Goal: Information Seeking & Learning: Learn about a topic

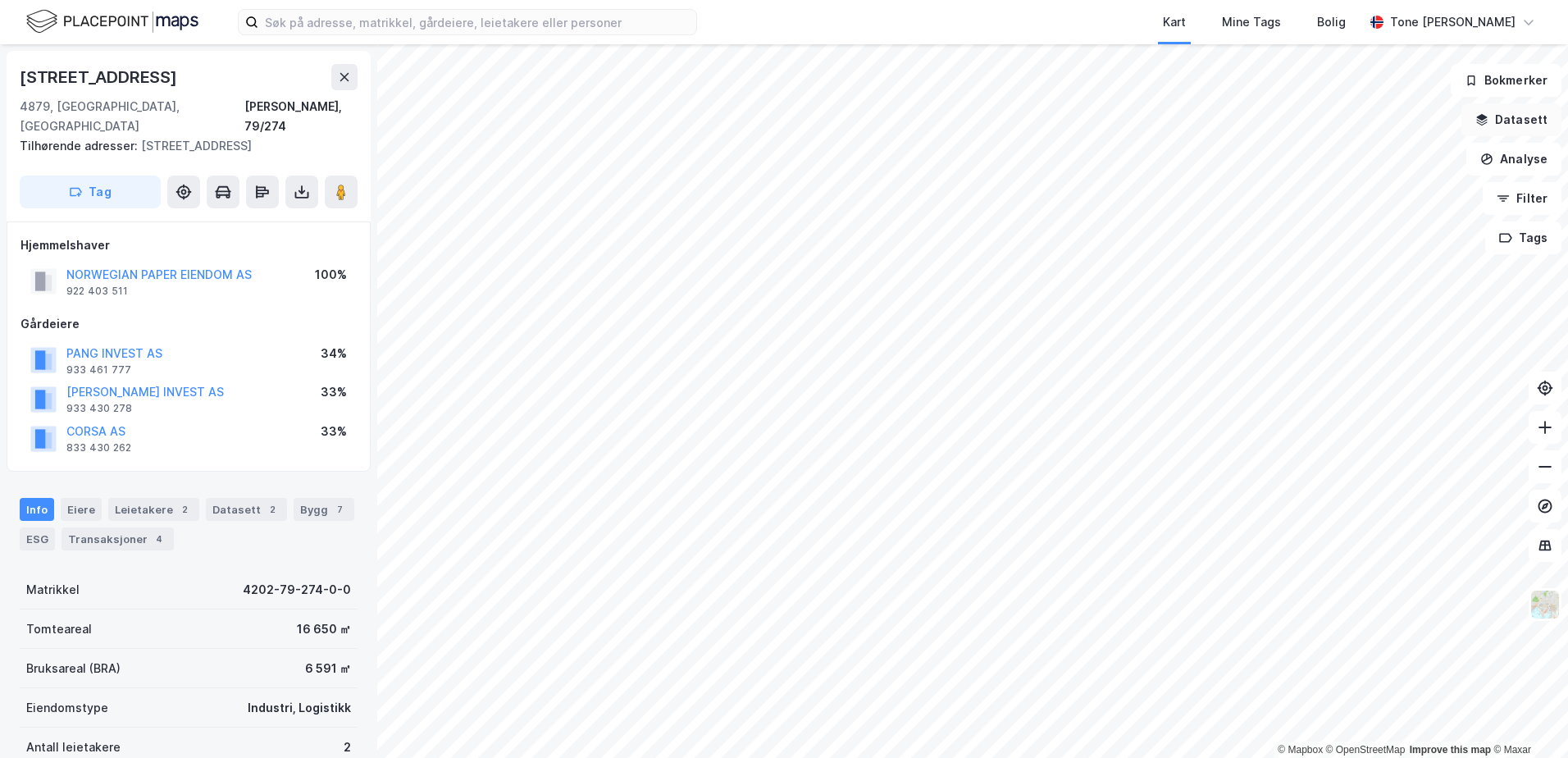
click at [1500, 118] on button "Datasett" at bounding box center [1511, 120] width 100 height 33
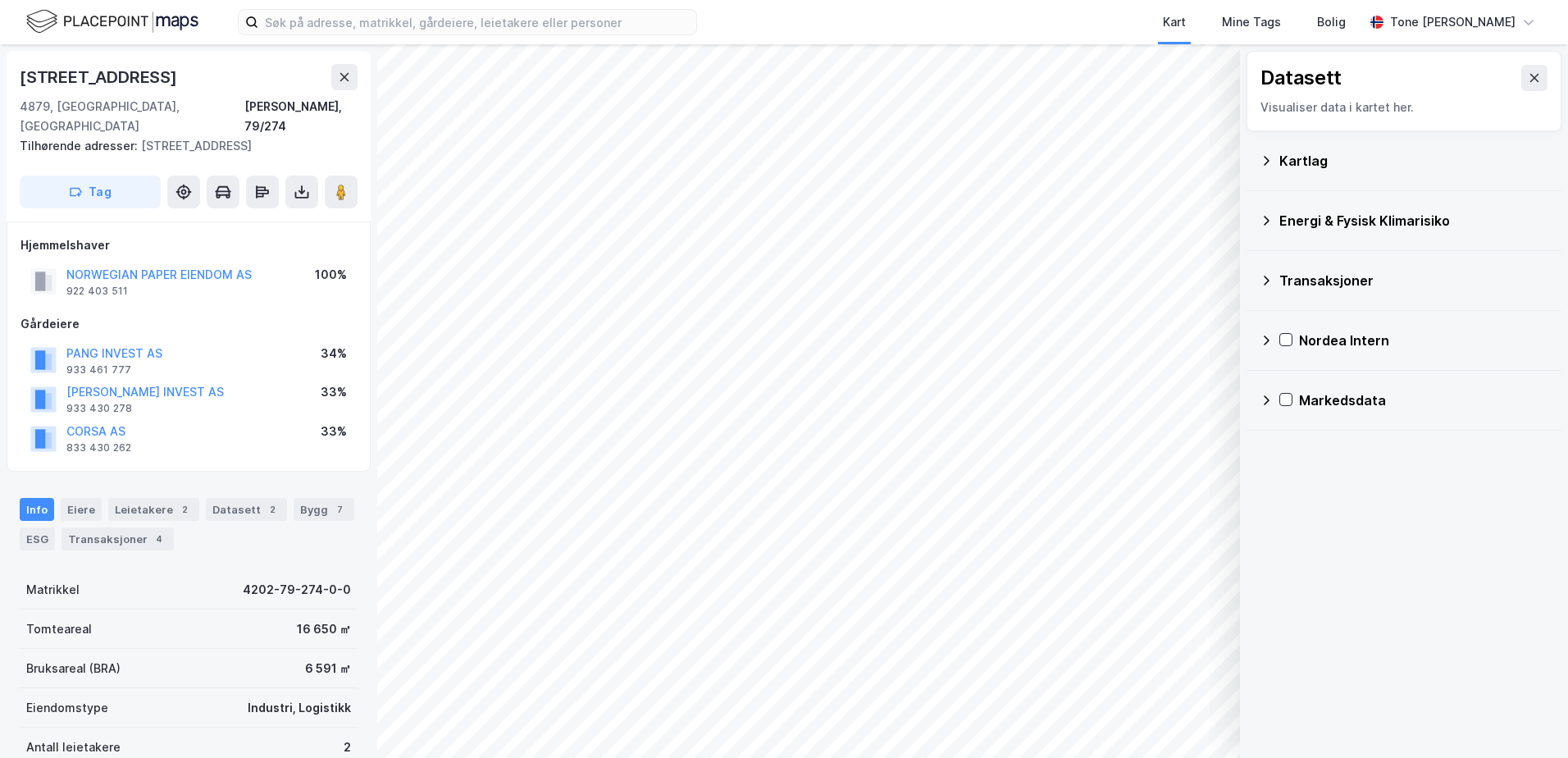
click at [1318, 159] on div "Kartlag" at bounding box center [1413, 161] width 269 height 19
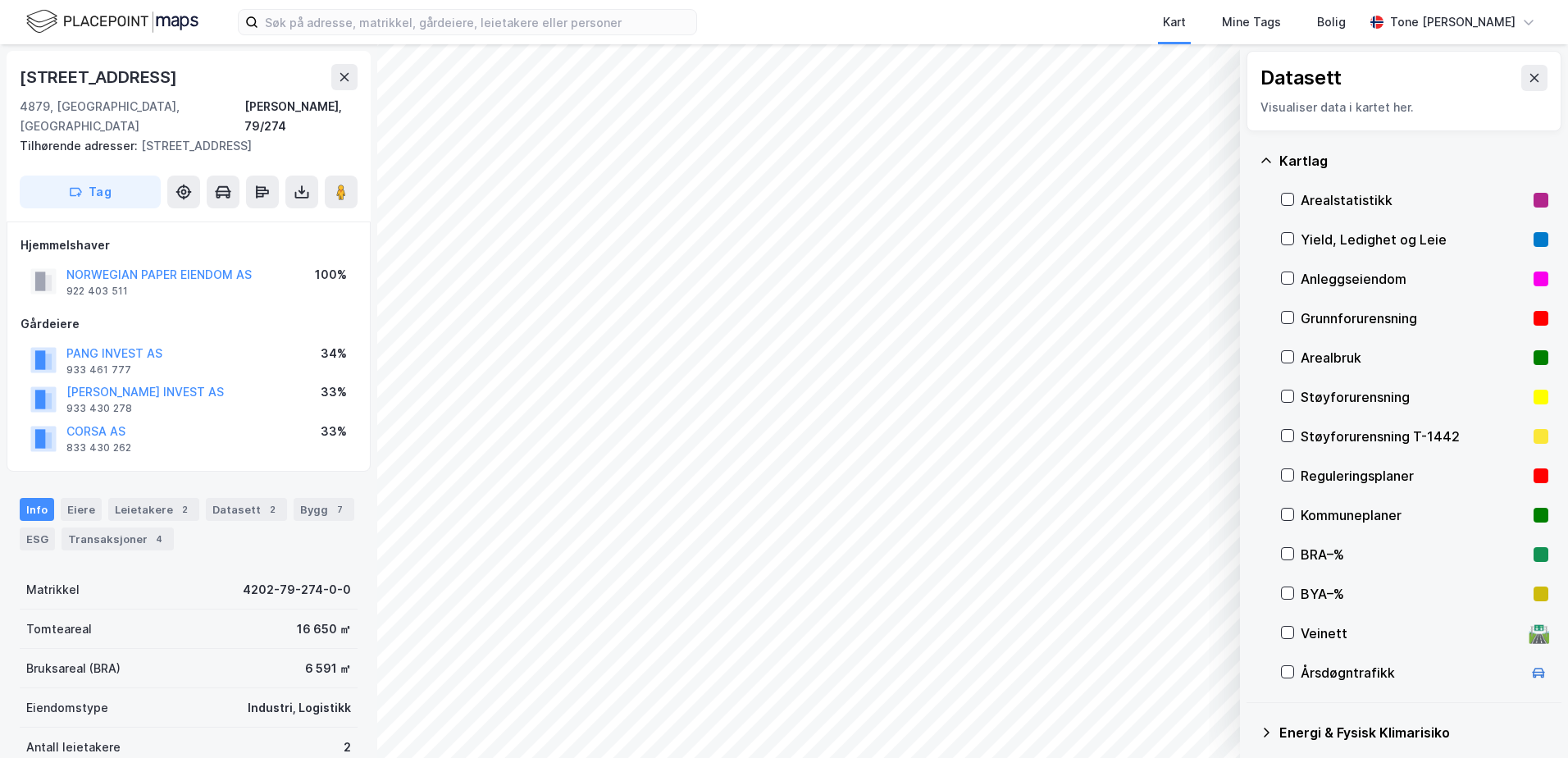
click at [1343, 315] on div "Grunnforurensning" at bounding box center [1413, 318] width 227 height 19
click at [1350, 312] on div "Grunnforurensning" at bounding box center [1413, 318] width 227 height 19
click at [1264, 156] on icon at bounding box center [1265, 160] width 13 height 13
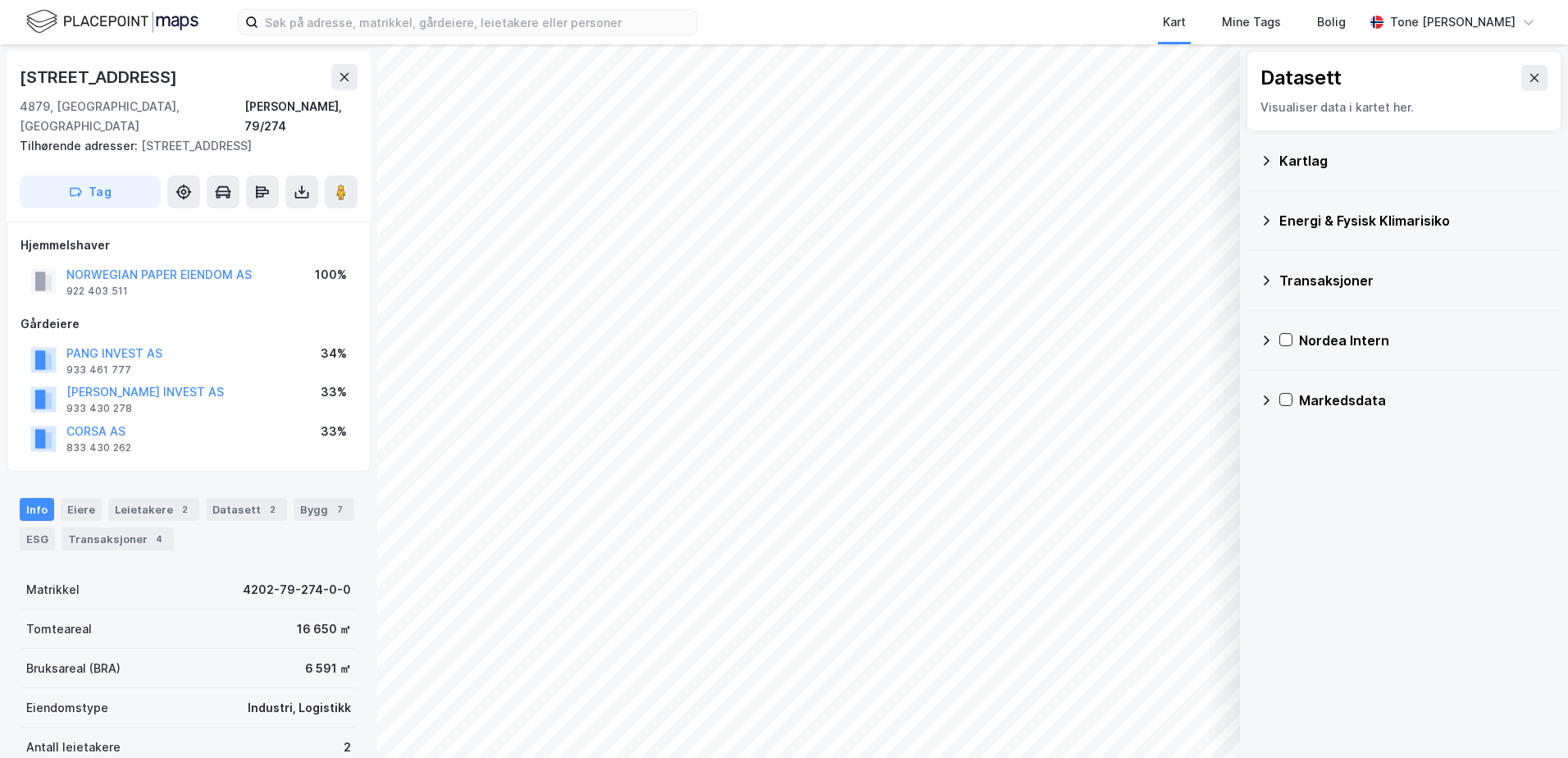
click at [1305, 219] on div "Energi & Fysisk Klimarisiko" at bounding box center [1413, 221] width 269 height 19
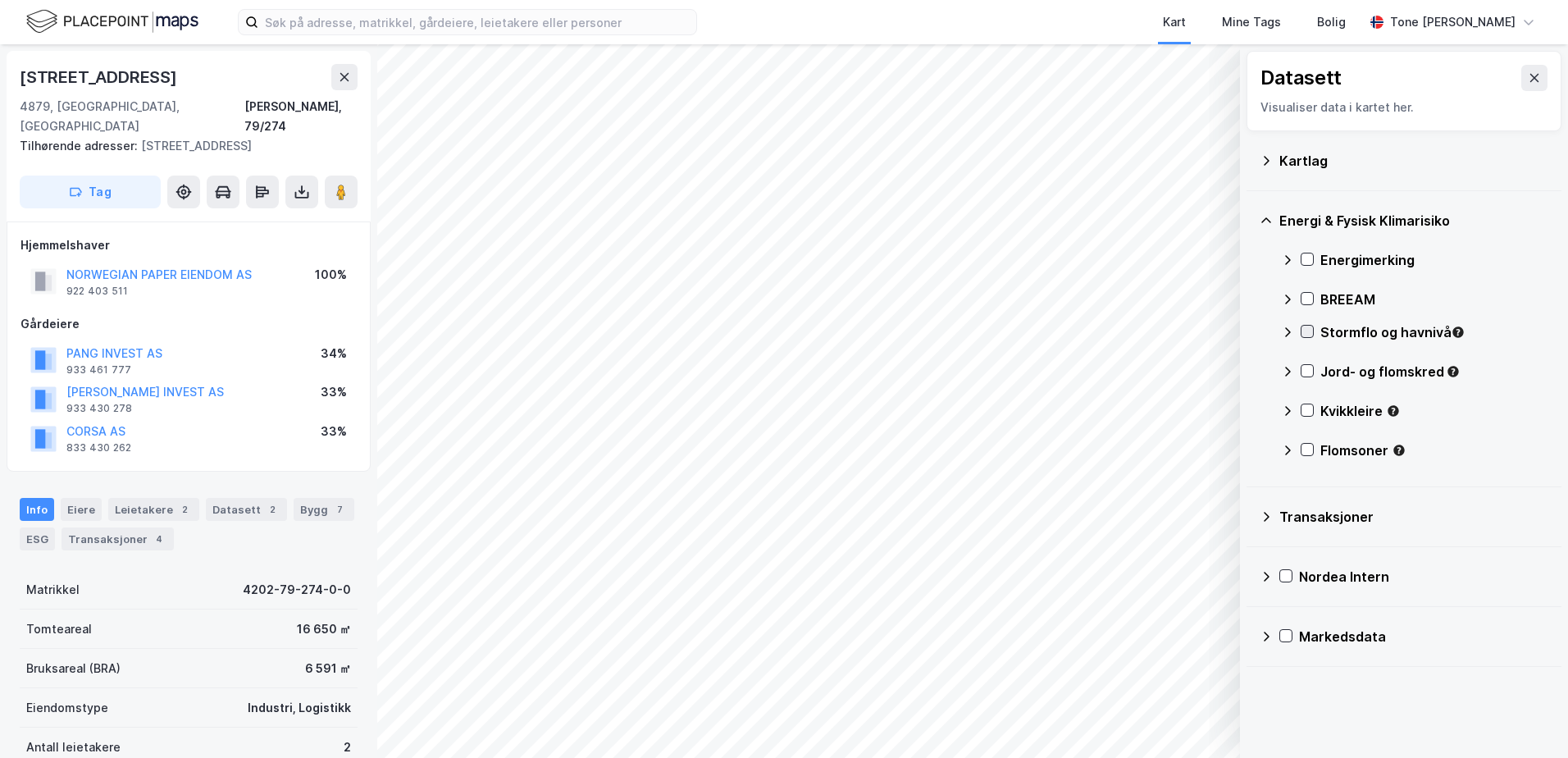
click at [1309, 332] on icon at bounding box center [1307, 332] width 9 height 6
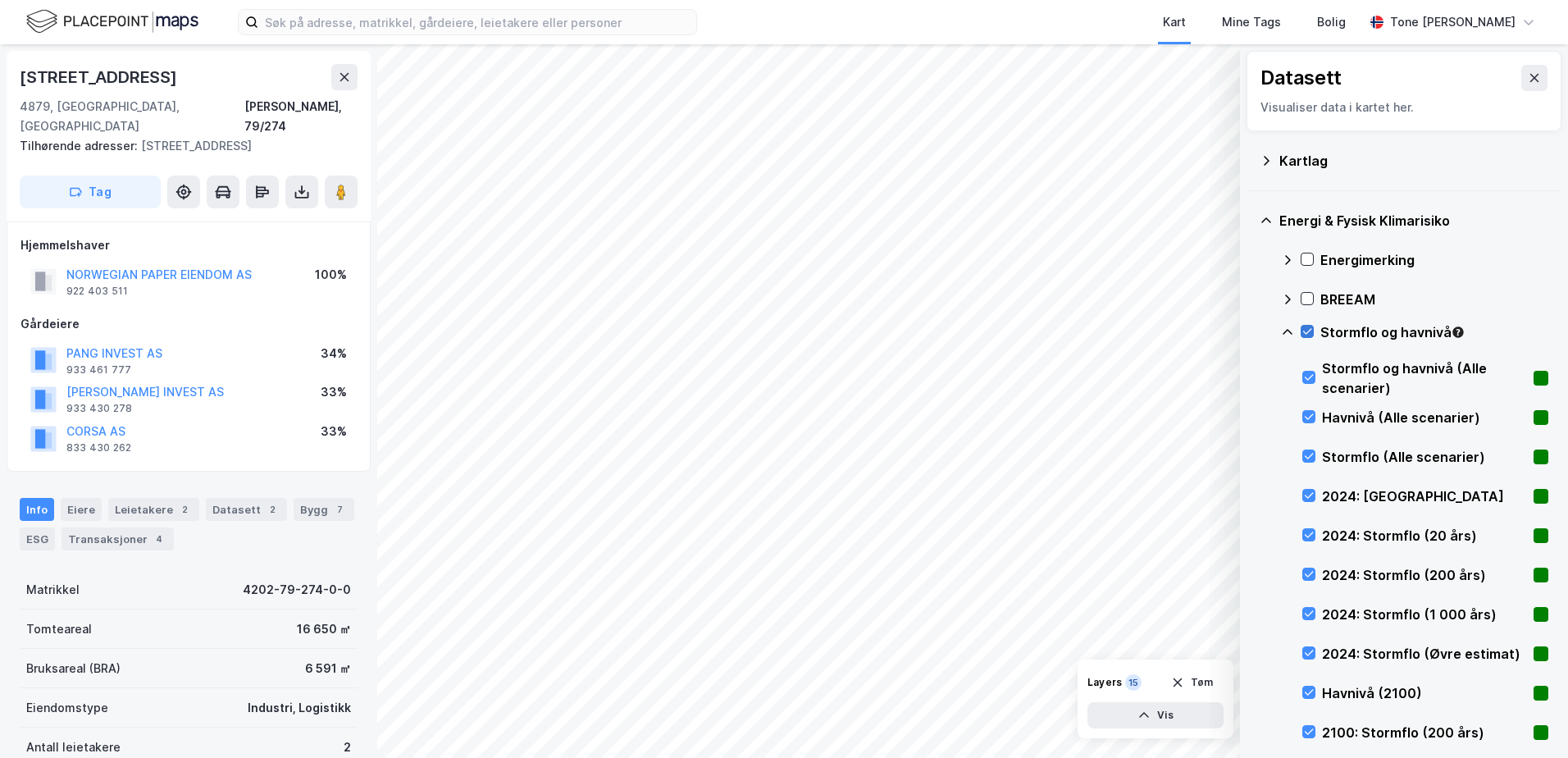
click at [1309, 330] on icon at bounding box center [1307, 332] width 12 height 12
click at [1286, 330] on icon at bounding box center [1287, 332] width 13 height 13
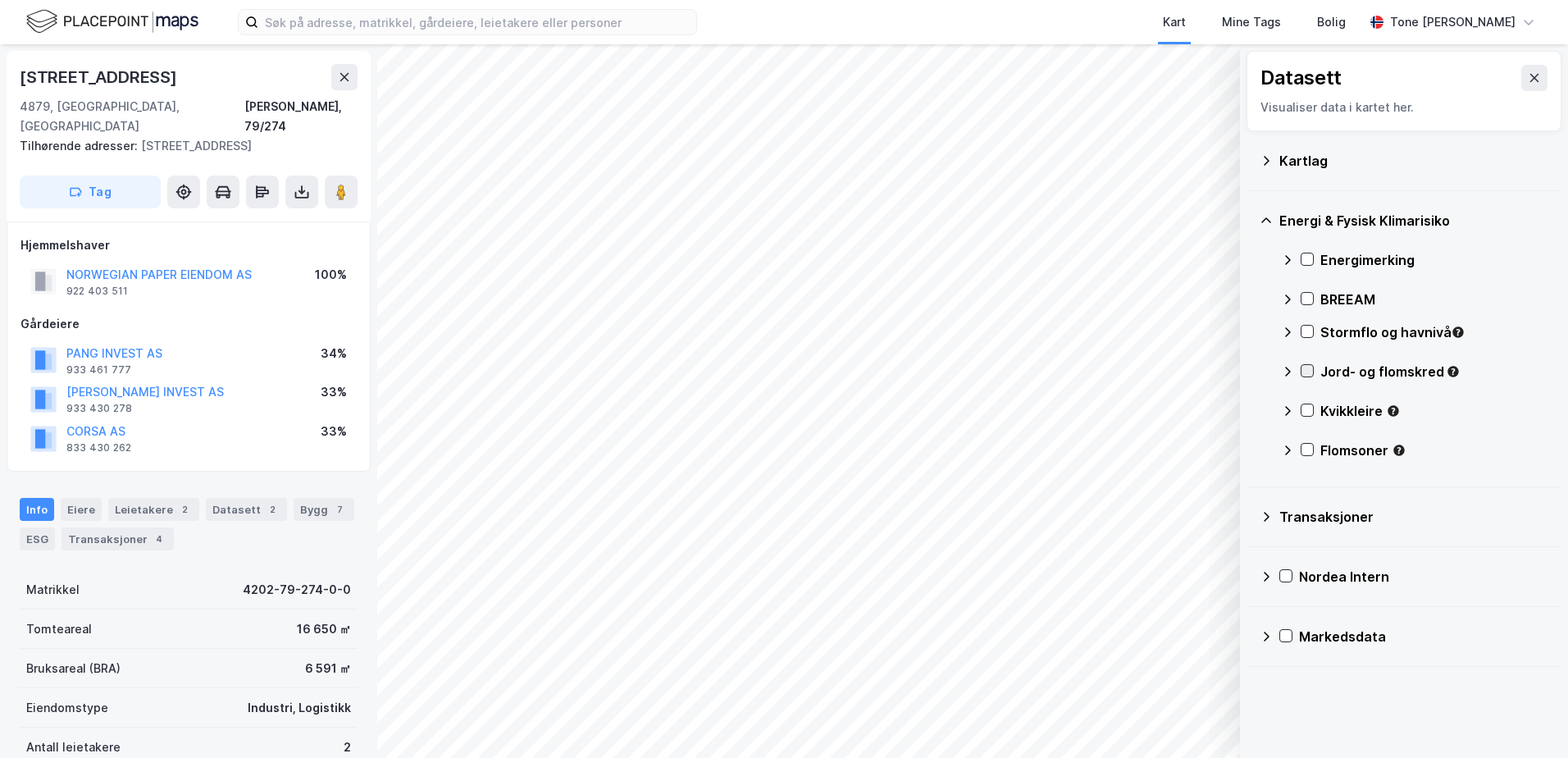
click at [1310, 367] on icon at bounding box center [1307, 371] width 12 height 12
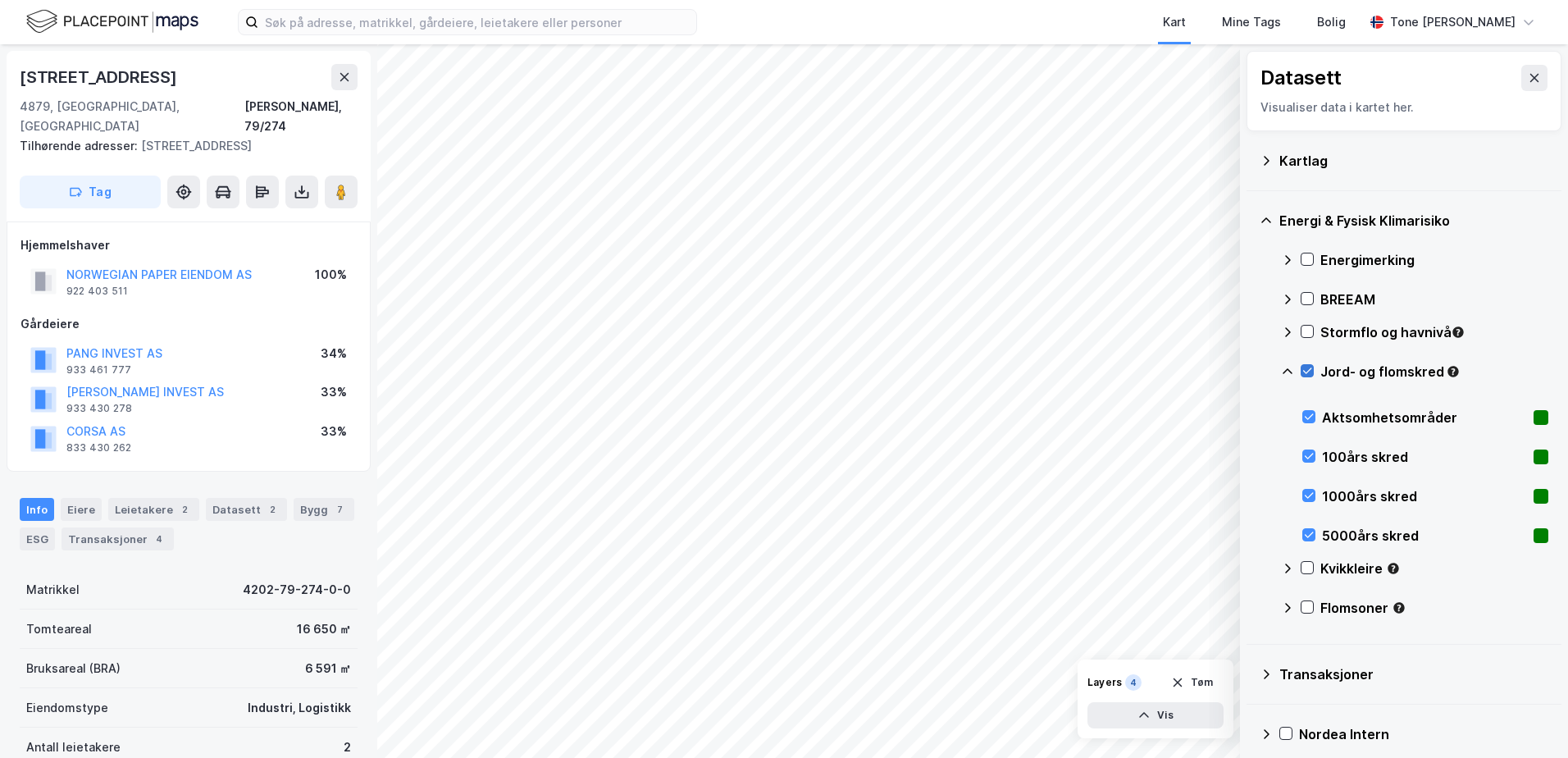
click at [1310, 367] on icon at bounding box center [1307, 371] width 12 height 12
click at [1290, 370] on icon at bounding box center [1288, 371] width 10 height 6
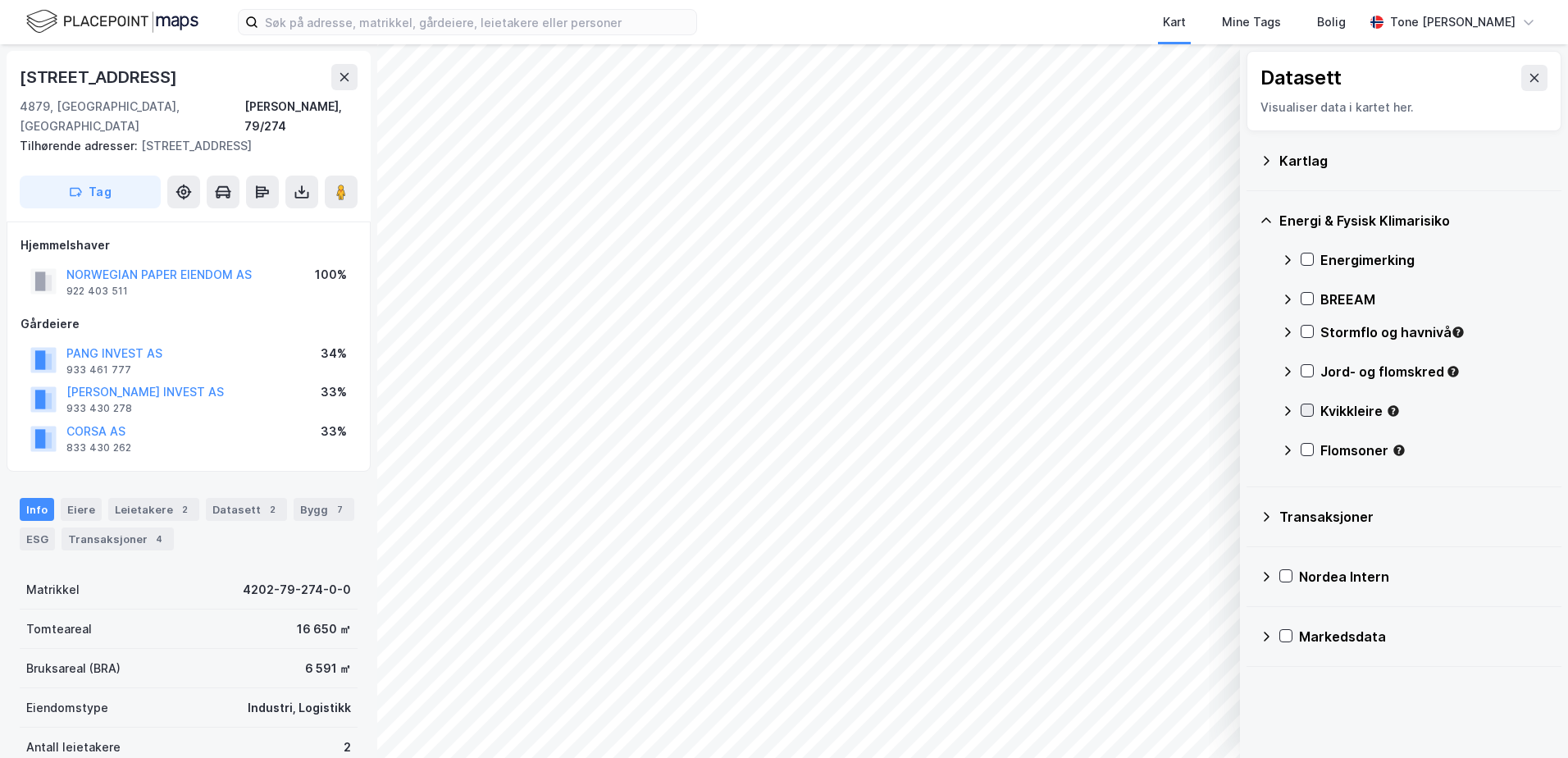
click at [1305, 405] on icon at bounding box center [1307, 410] width 12 height 12
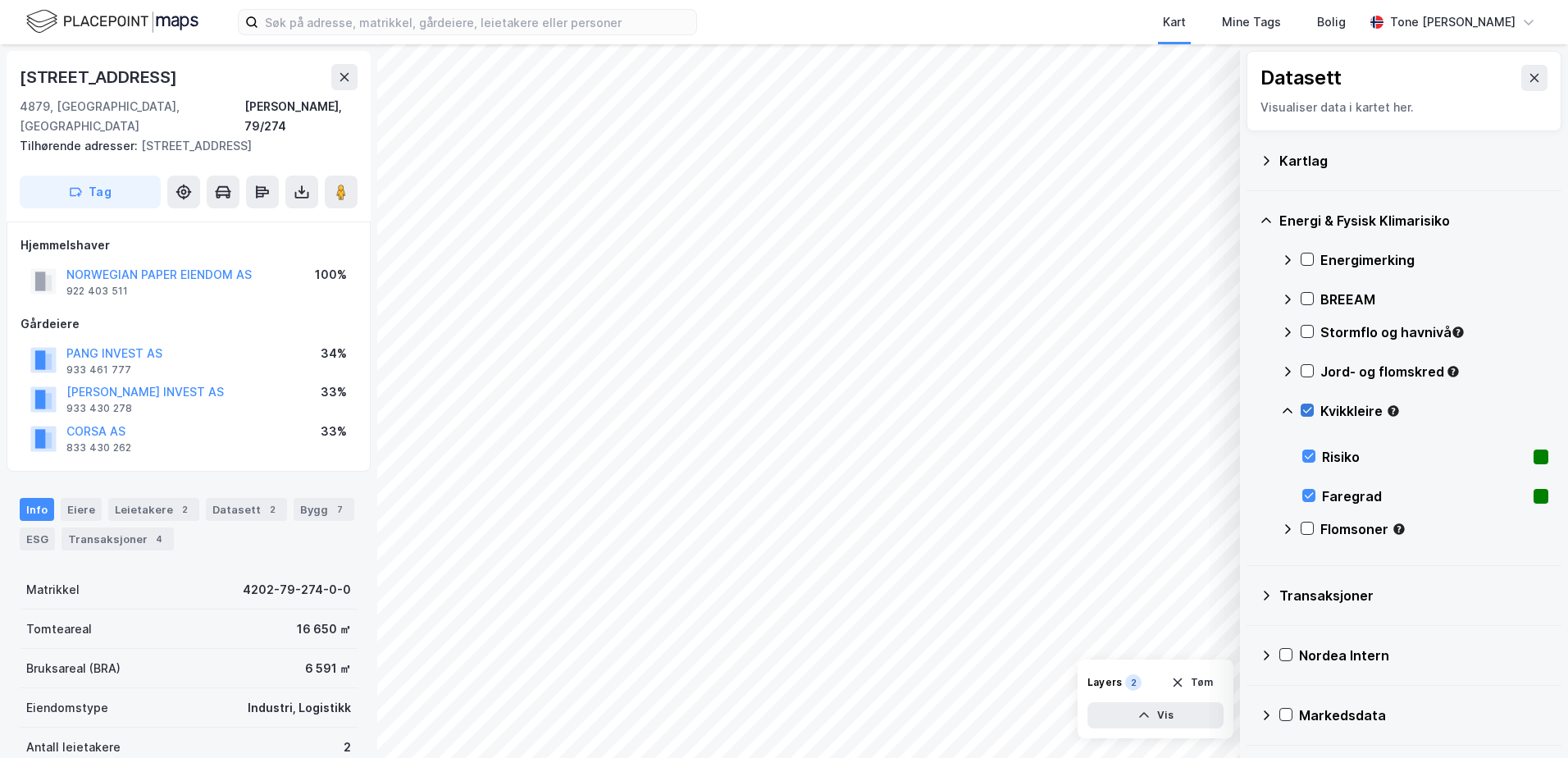
click at [1305, 405] on icon at bounding box center [1307, 410] width 12 height 12
click at [1285, 409] on icon at bounding box center [1287, 410] width 13 height 13
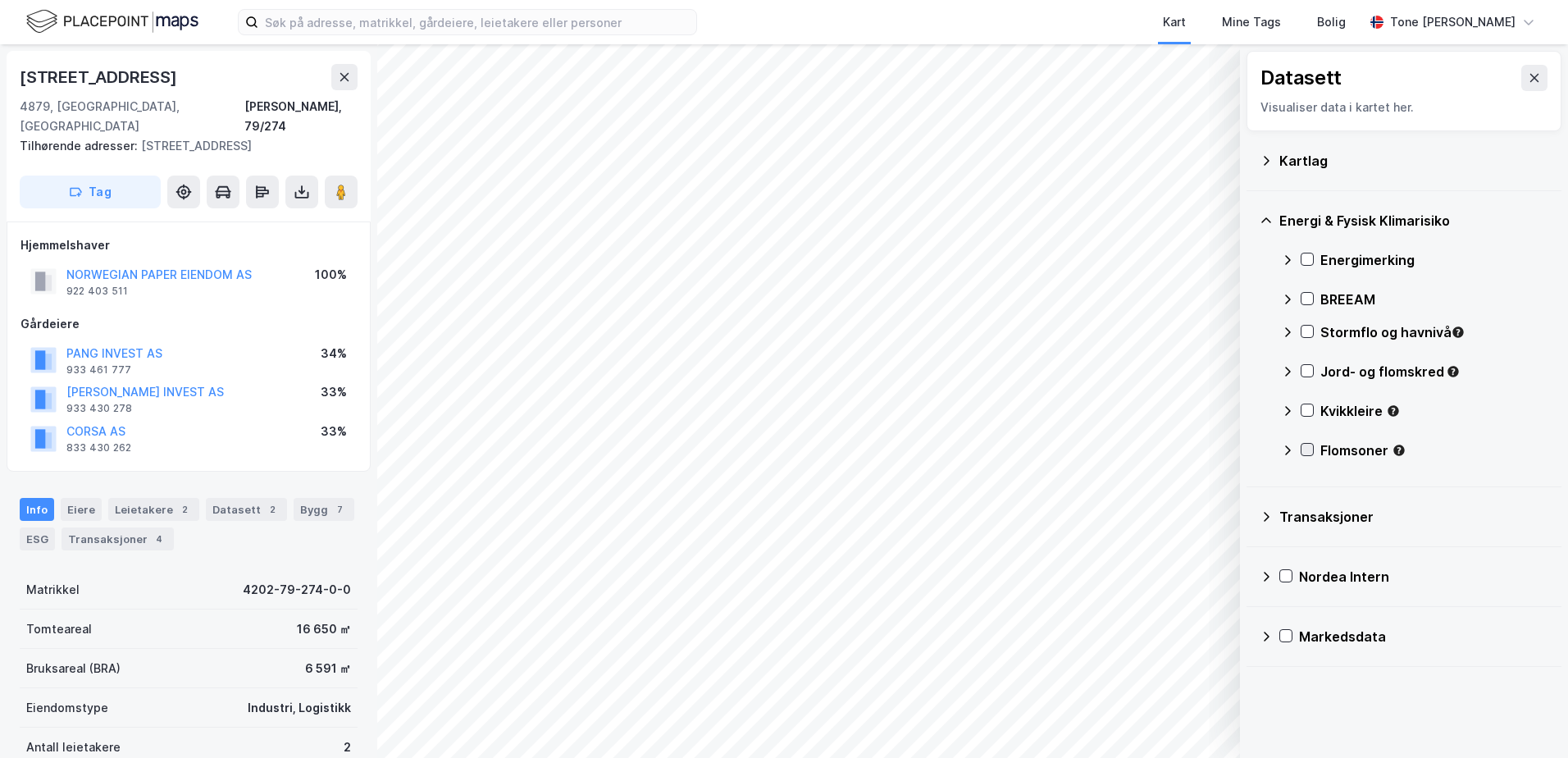
click at [1305, 446] on icon at bounding box center [1307, 450] width 12 height 12
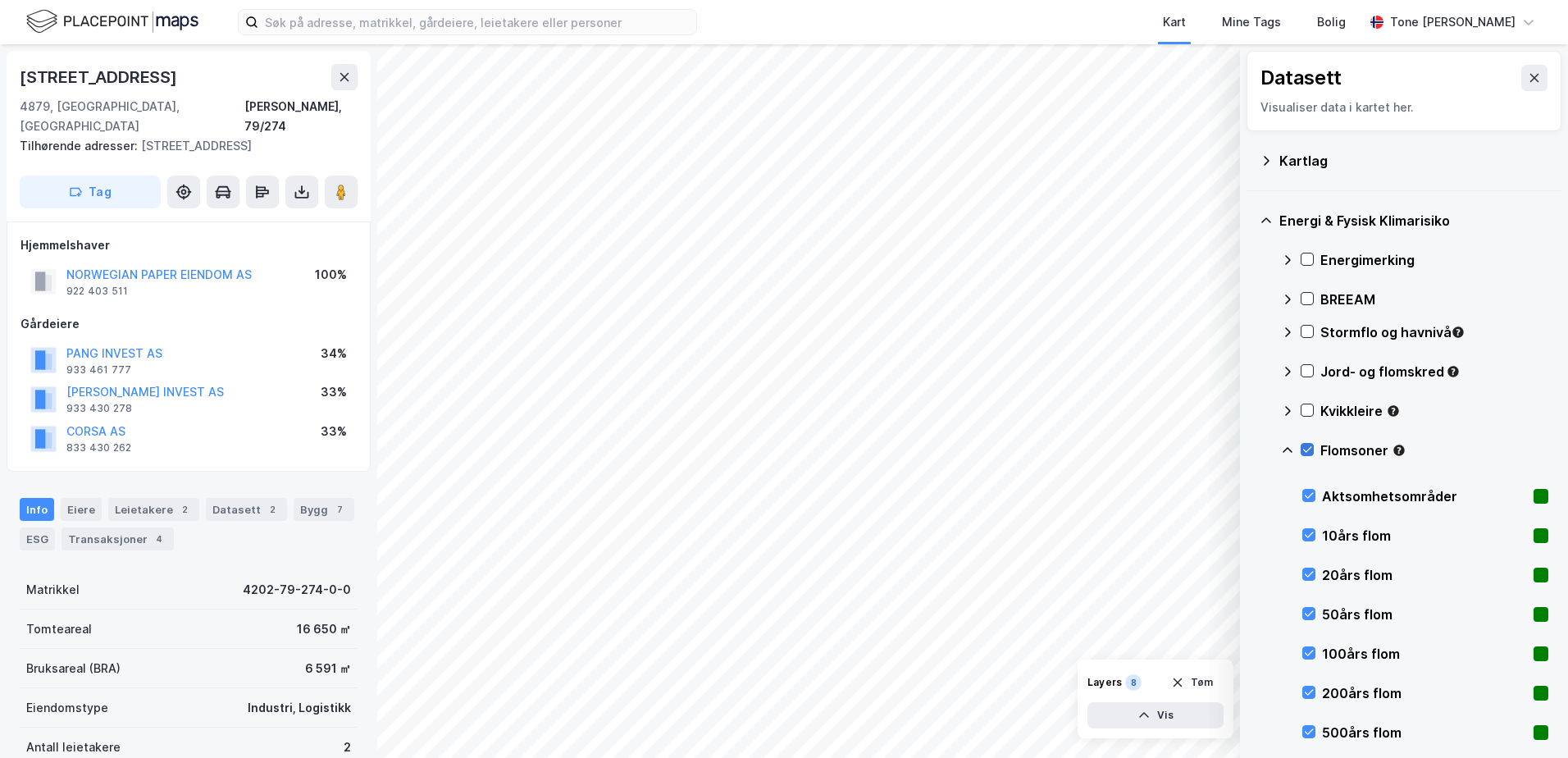
click at [1306, 446] on icon at bounding box center [1307, 450] width 12 height 12
click at [1284, 448] on icon at bounding box center [1287, 450] width 13 height 13
